Goal: Information Seeking & Learning: Learn about a topic

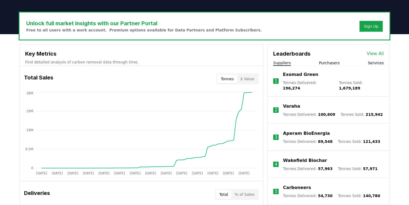
scroll to position [181, 0]
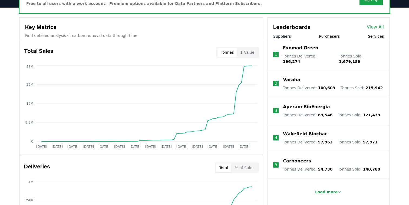
click at [247, 51] on button "$ Value" at bounding box center [247, 52] width 21 height 9
click at [231, 55] on button "Tonnes" at bounding box center [227, 52] width 19 height 9
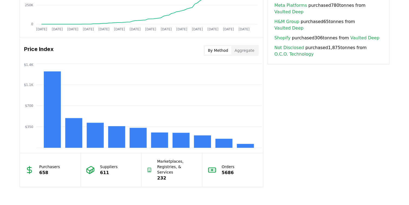
scroll to position [416, 0]
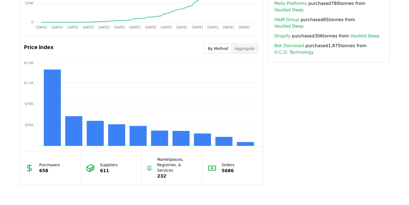
click at [241, 47] on button "Aggregate" at bounding box center [244, 48] width 26 height 9
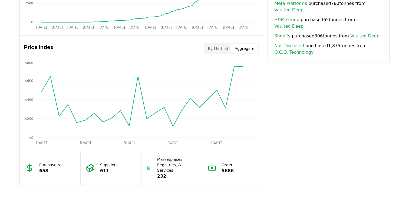
click at [217, 48] on button "By Method" at bounding box center [218, 48] width 27 height 9
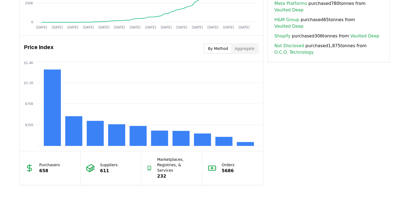
click at [247, 46] on button "Aggregate" at bounding box center [244, 48] width 26 height 9
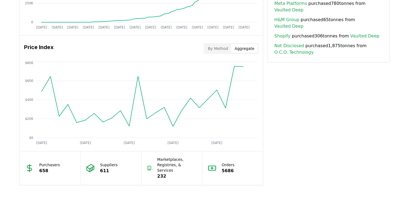
click at [226, 51] on button "By Method" at bounding box center [218, 48] width 27 height 9
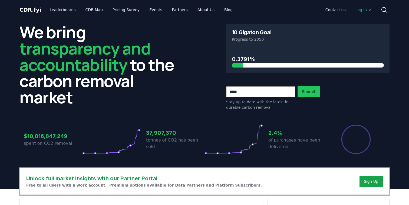
scroll to position [0, 0]
click at [86, 9] on link "CDR Map" at bounding box center [94, 10] width 26 height 10
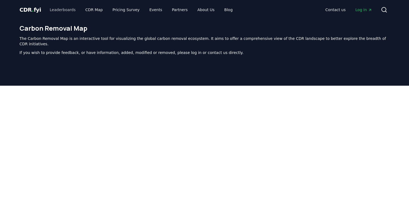
click at [62, 9] on link "Leaderboards" at bounding box center [62, 10] width 35 height 10
click at [58, 9] on link "Leaderboards" at bounding box center [62, 10] width 35 height 10
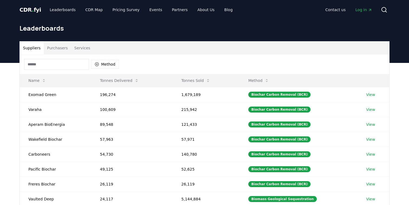
click at [55, 51] on button "Purchasers" at bounding box center [57, 47] width 27 height 13
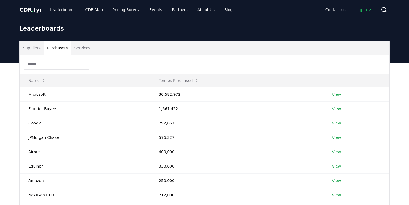
click at [84, 46] on button "Services" at bounding box center [82, 47] width 22 height 13
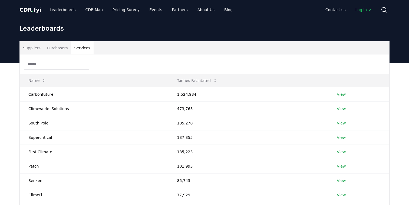
click at [27, 12] on span "CDR . fyi" at bounding box center [30, 9] width 22 height 6
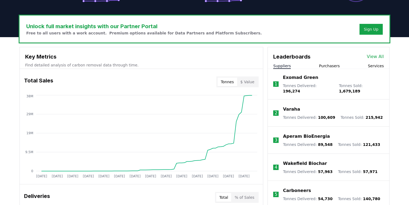
scroll to position [161, 0]
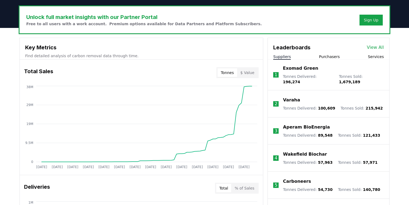
click at [325, 57] on button "Purchasers" at bounding box center [329, 56] width 21 height 5
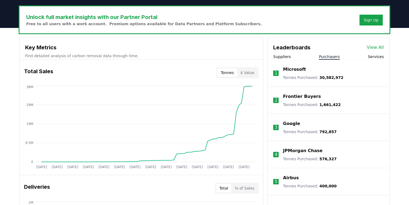
click at [379, 55] on button "Services" at bounding box center [376, 56] width 16 height 5
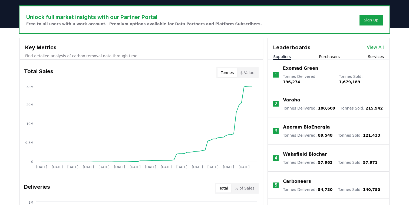
click at [288, 57] on button "Suppliers" at bounding box center [282, 56] width 18 height 5
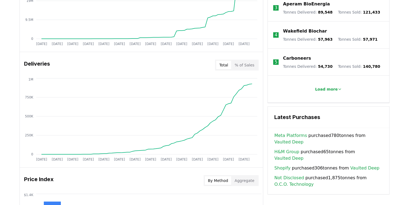
scroll to position [272, 0]
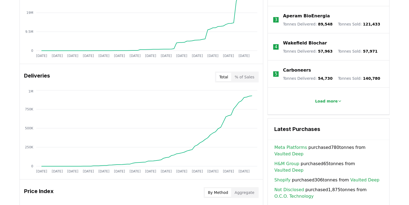
click at [243, 75] on button "% of Sales" at bounding box center [244, 77] width 26 height 9
click at [226, 75] on button "Total" at bounding box center [223, 77] width 15 height 9
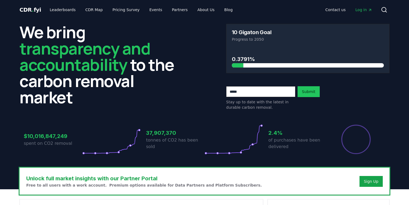
scroll to position [0, 0]
click at [117, 9] on link "Pricing Survey" at bounding box center [126, 10] width 36 height 10
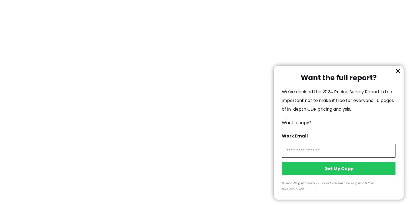
scroll to position [1238, 0]
